Goal: Task Accomplishment & Management: Manage account settings

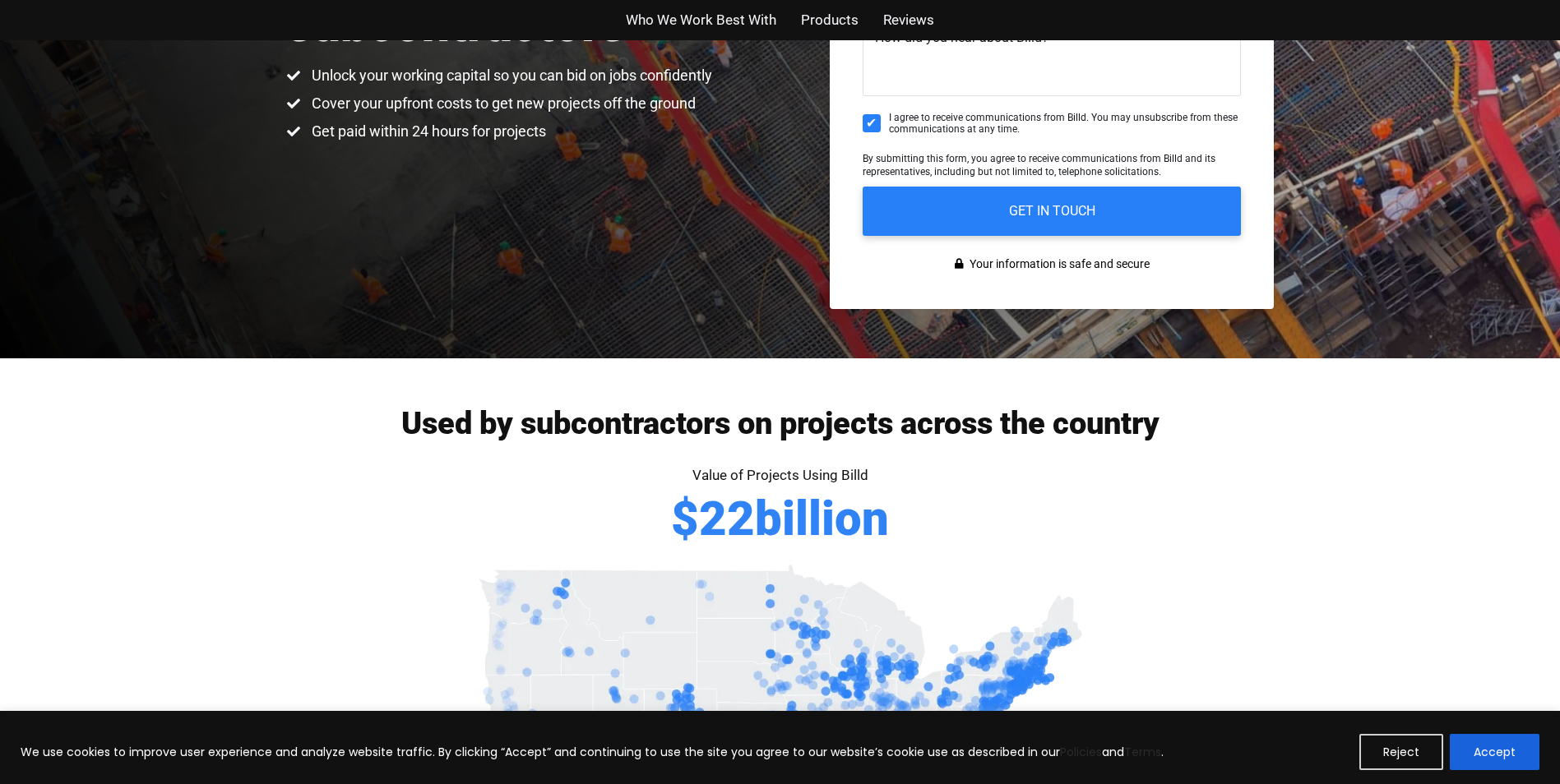
scroll to position [576, 0]
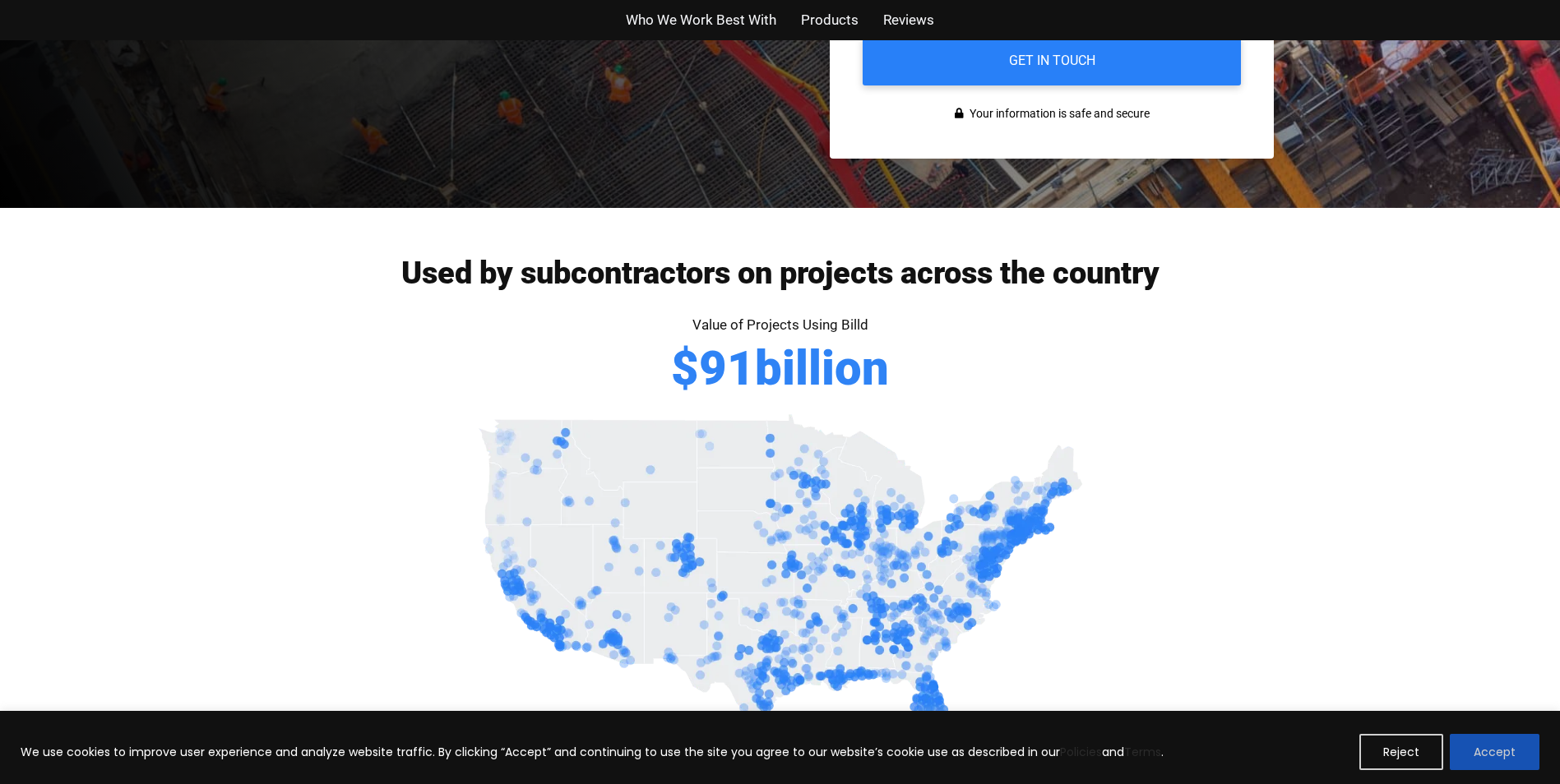
click at [1487, 751] on button "Accept" at bounding box center [1494, 752] width 90 height 37
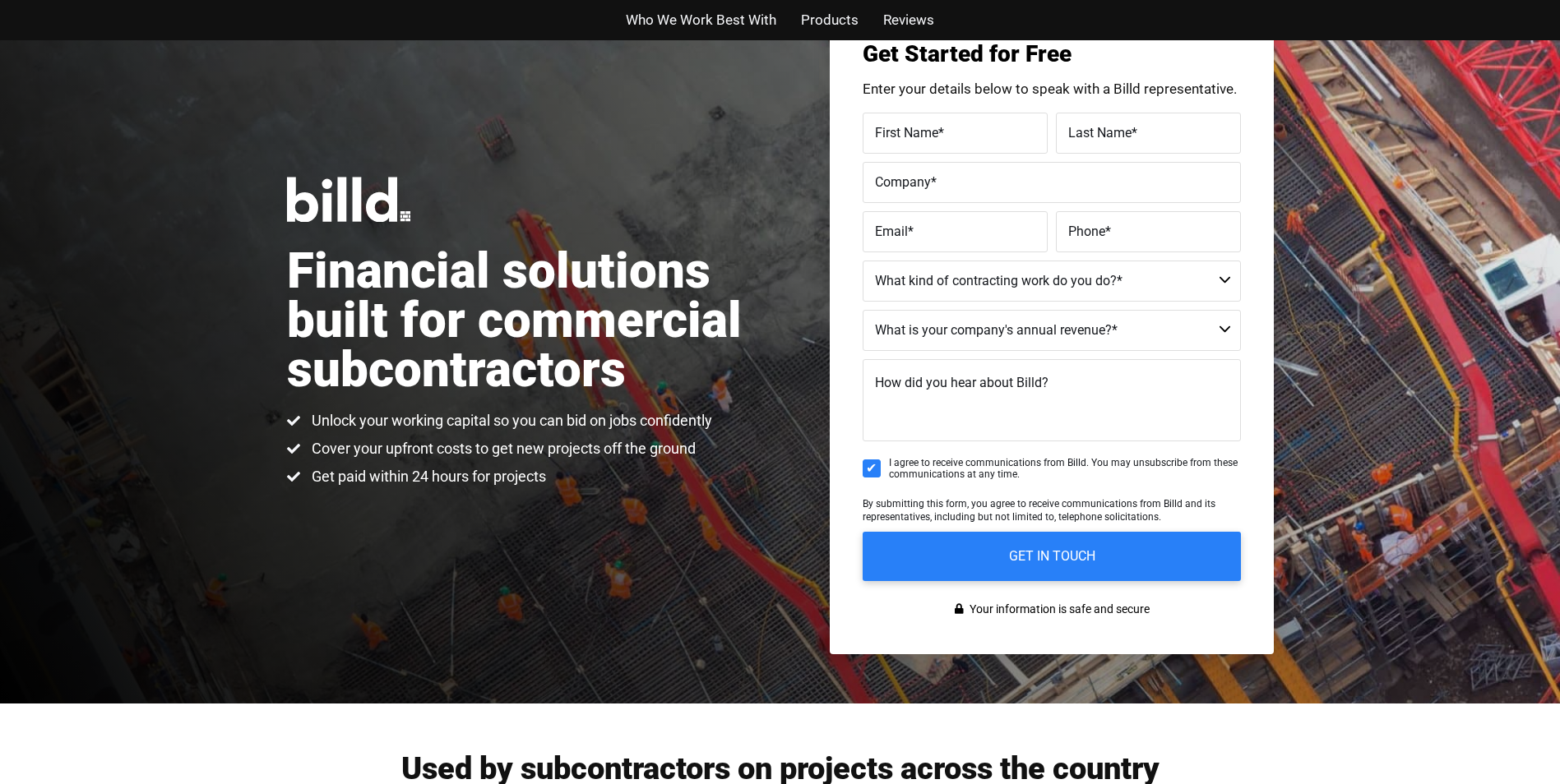
scroll to position [0, 0]
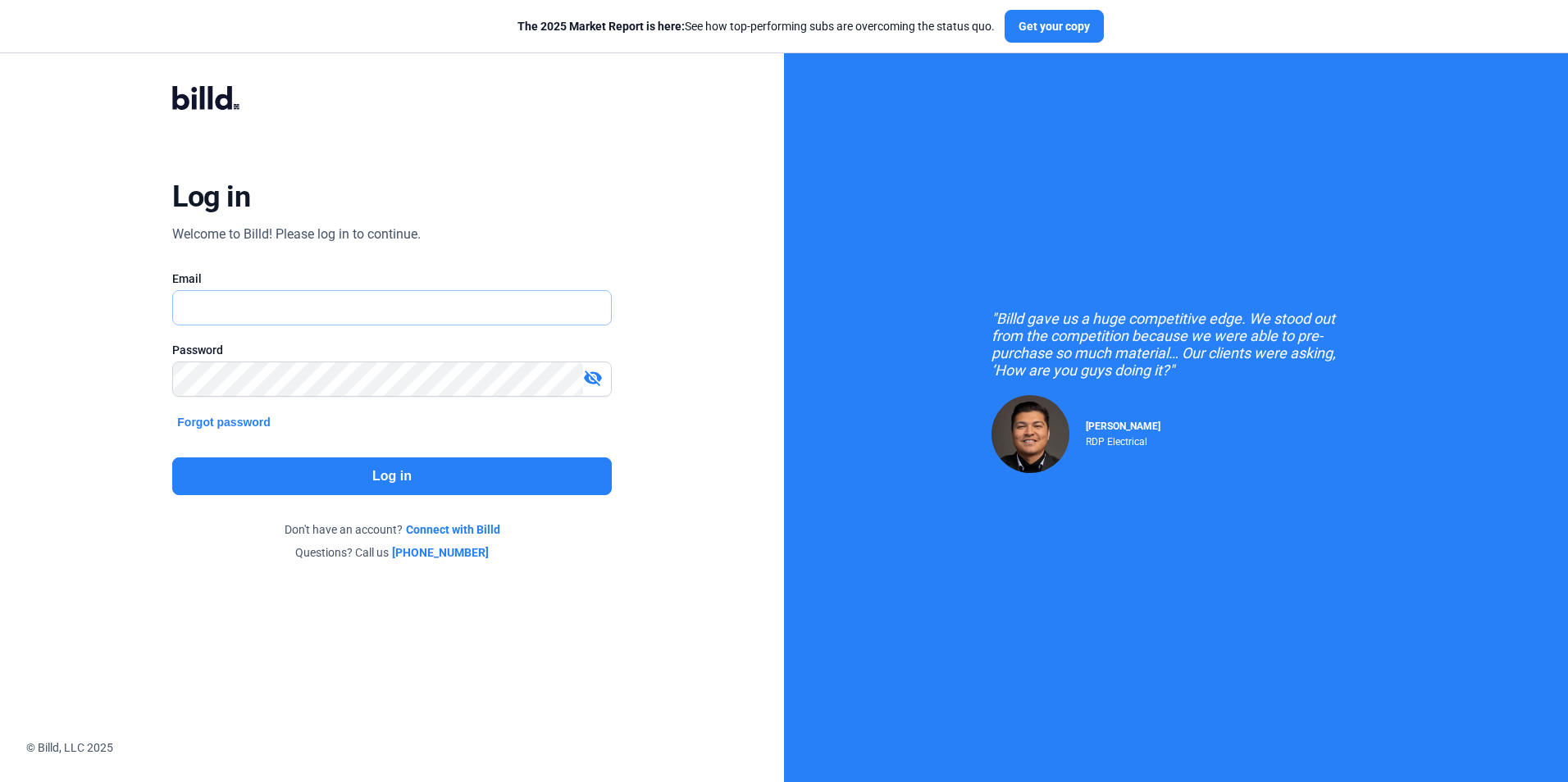
type input "[PERSON_NAME][EMAIL_ADDRESS][DOMAIN_NAME]"
click at [308, 477] on button "Log in" at bounding box center [391, 477] width 439 height 38
